Goal: Task Accomplishment & Management: Use online tool/utility

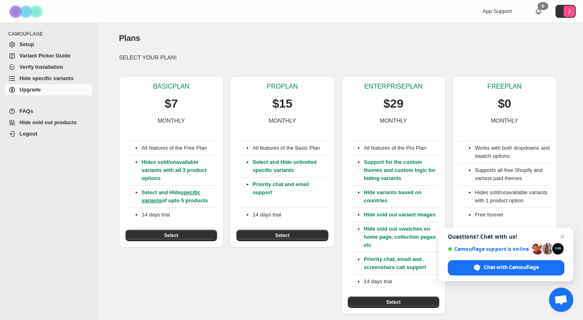
click at [58, 76] on span "Hide specific variants" at bounding box center [46, 78] width 54 height 6
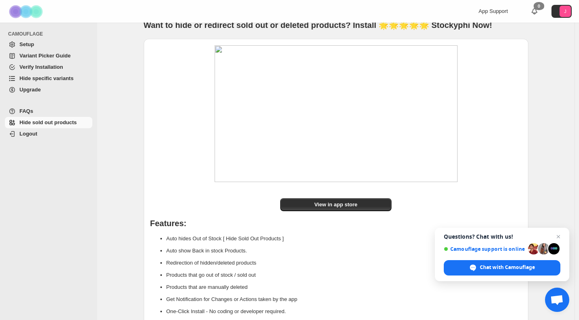
scroll to position [82, 0]
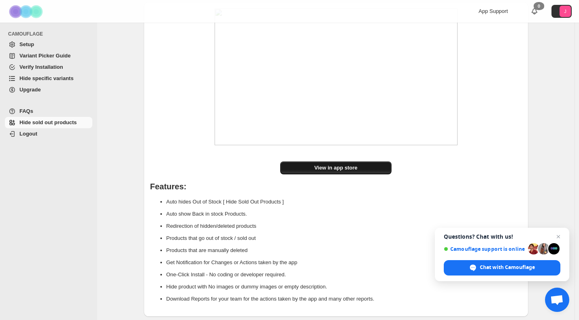
click at [299, 172] on link "View in app store" at bounding box center [335, 167] width 111 height 13
click at [36, 136] on span "Logout" at bounding box center [28, 134] width 18 height 6
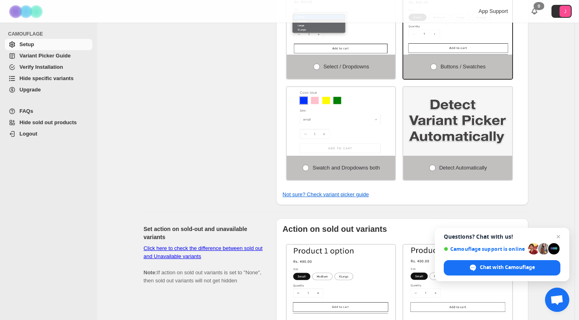
scroll to position [337, 0]
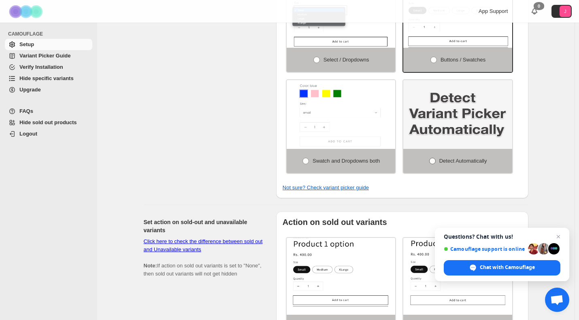
click at [435, 158] on span at bounding box center [432, 161] width 6 height 6
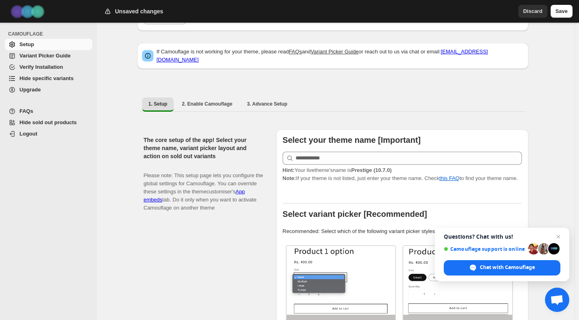
scroll to position [21, 0]
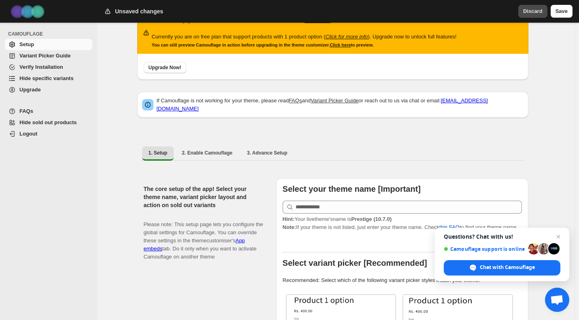
click at [537, 14] on span "Discard" at bounding box center [532, 11] width 19 height 8
